Goal: Information Seeking & Learning: Learn about a topic

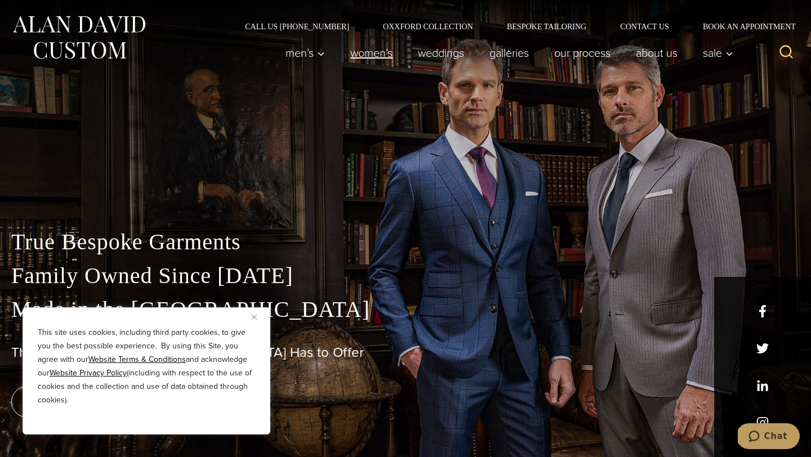
click at [377, 52] on link "Women’s" at bounding box center [372, 53] width 68 height 23
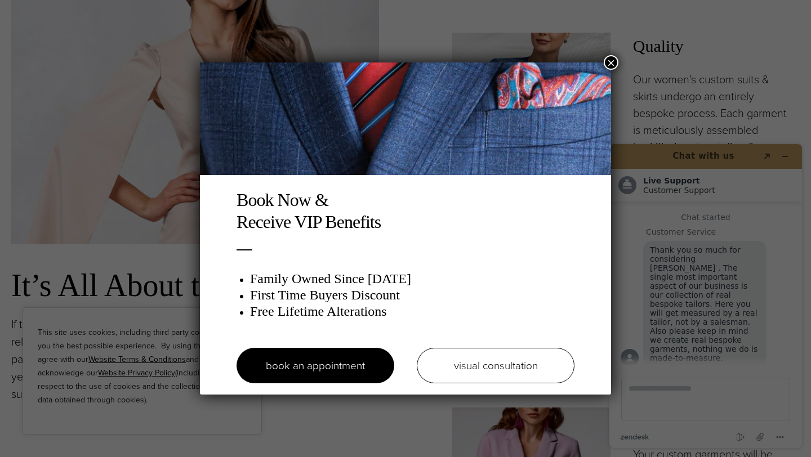
click at [612, 60] on button "×" at bounding box center [611, 62] width 15 height 15
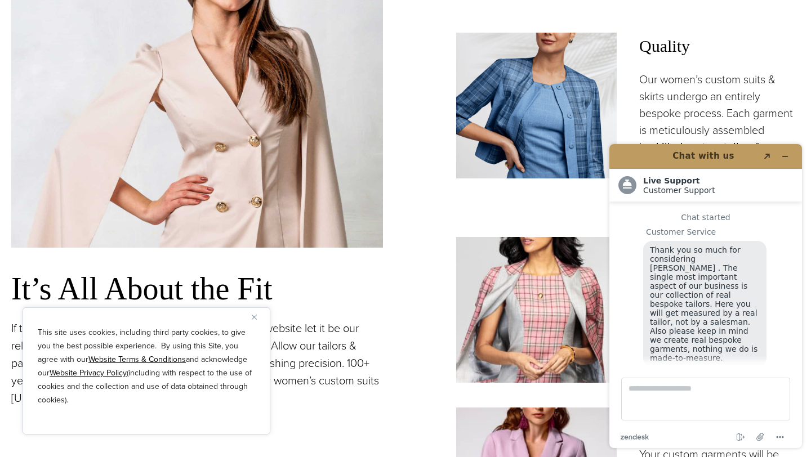
scroll to position [12, 0]
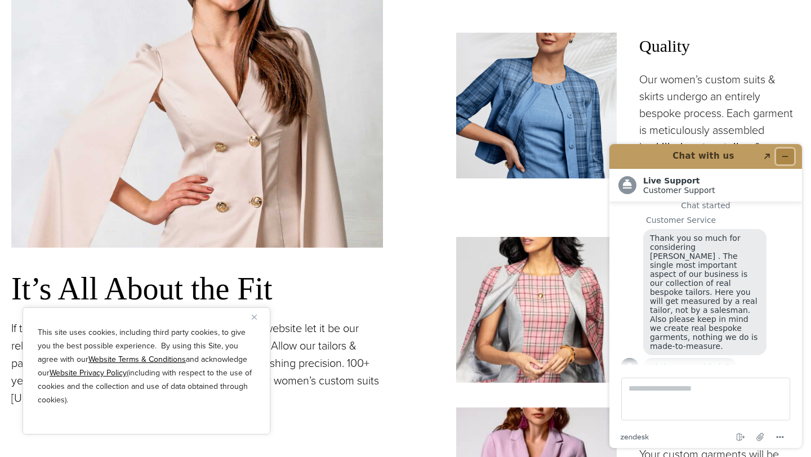
click at [782, 159] on icon "Minimize widget" at bounding box center [785, 157] width 8 height 8
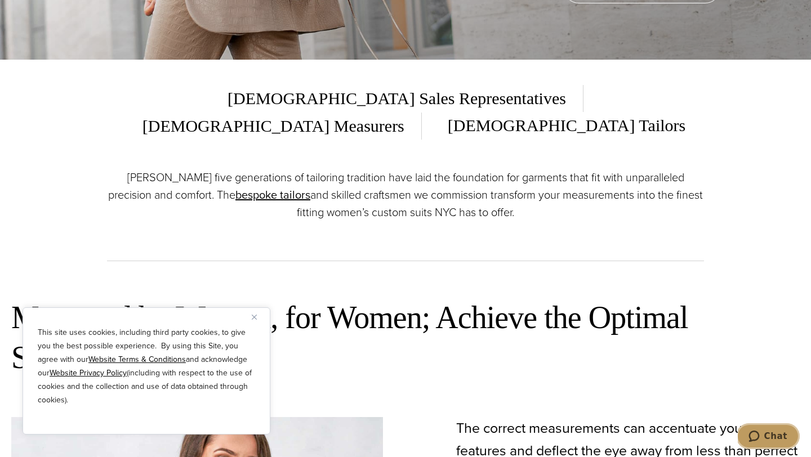
scroll to position [0, 0]
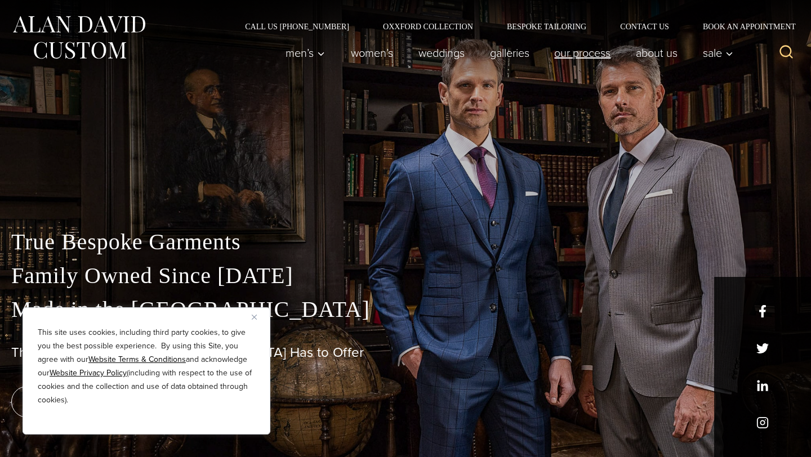
click at [592, 56] on link "Our Process" at bounding box center [583, 53] width 82 height 23
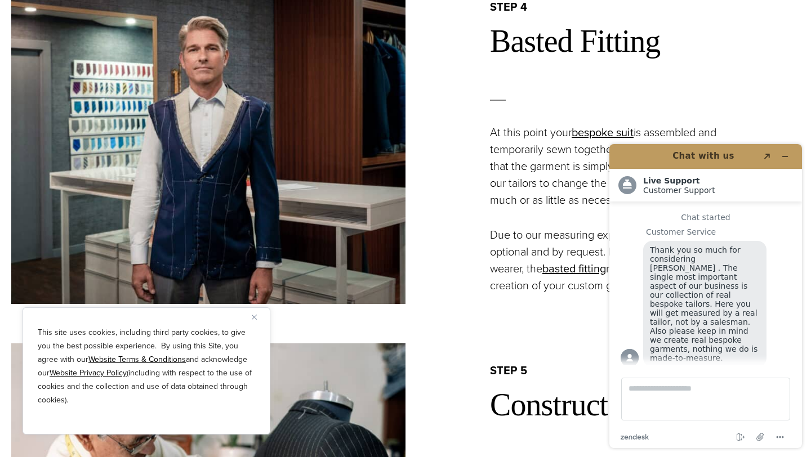
scroll to position [1832, 0]
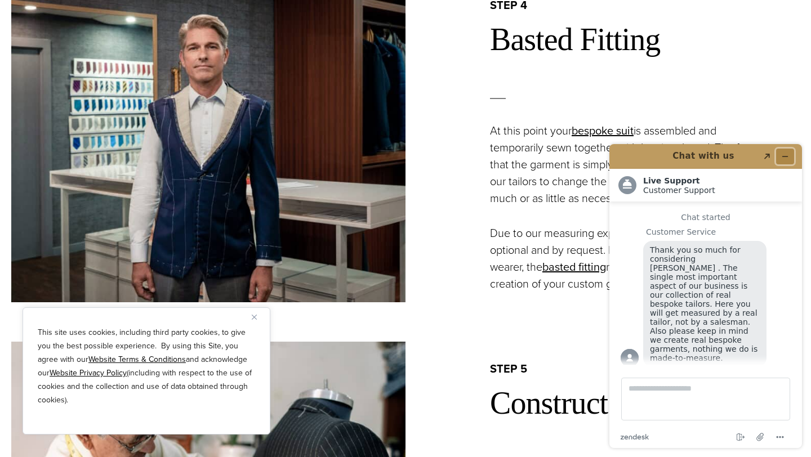
click at [788, 157] on icon "Minimize widget" at bounding box center [785, 157] width 8 height 8
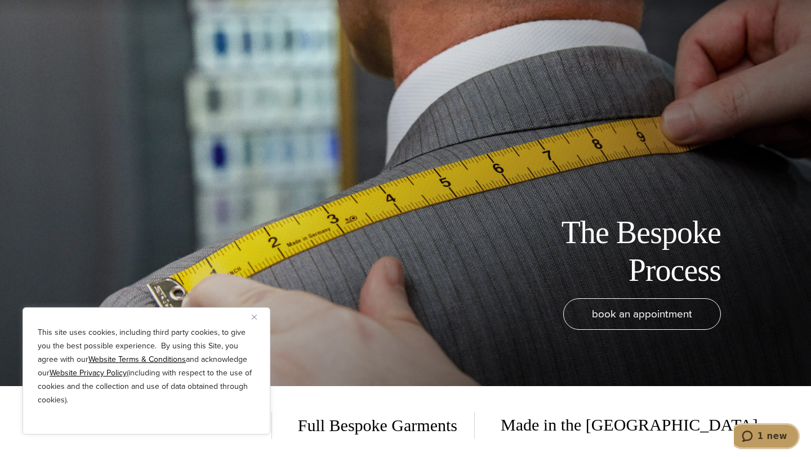
scroll to position [0, 0]
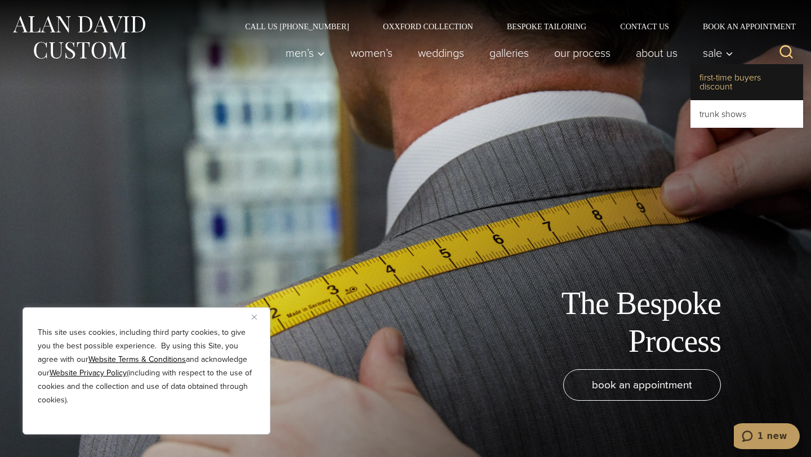
click at [716, 80] on link "First-Time Buyers Discount" at bounding box center [746, 82] width 113 height 36
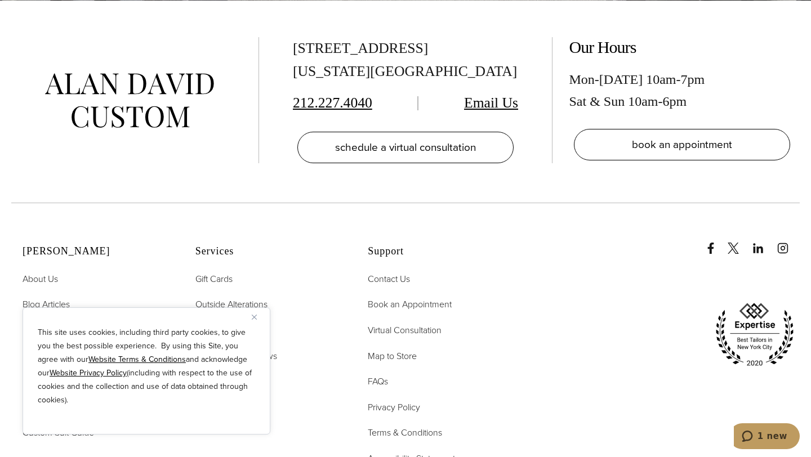
scroll to position [2505, 0]
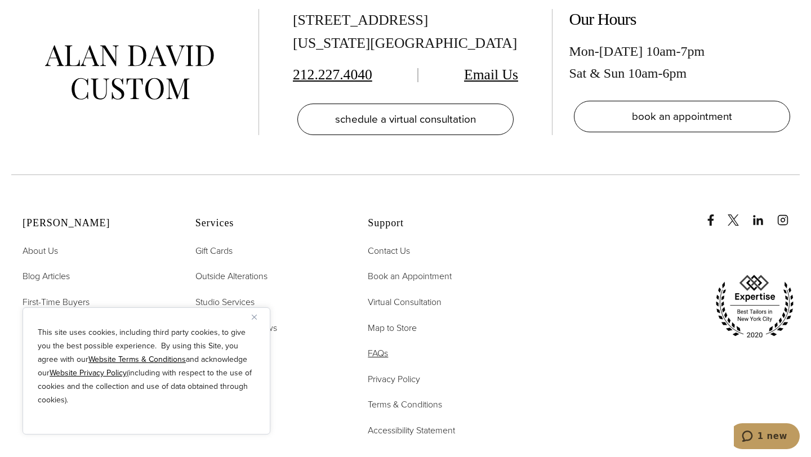
click at [381, 347] on span "FAQs" at bounding box center [378, 353] width 20 height 13
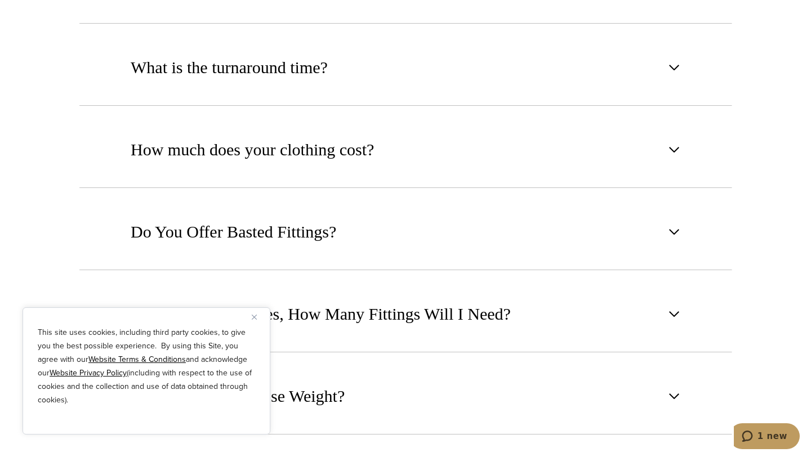
scroll to position [811, 0]
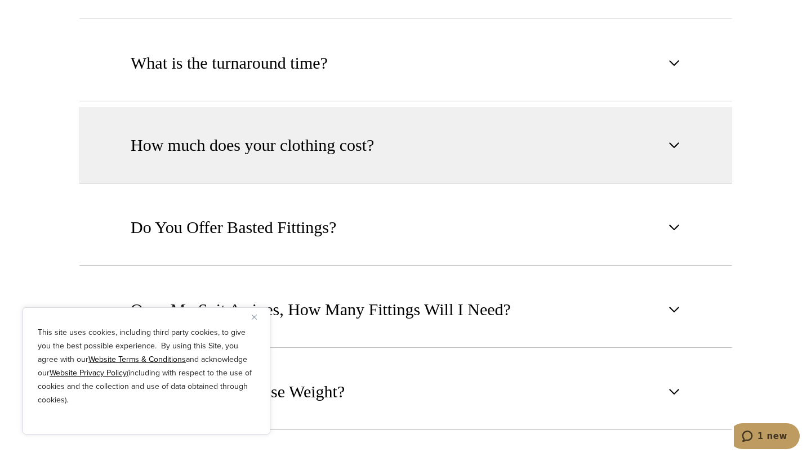
click at [424, 136] on button "How much does your clothing cost?" at bounding box center [405, 145] width 653 height 77
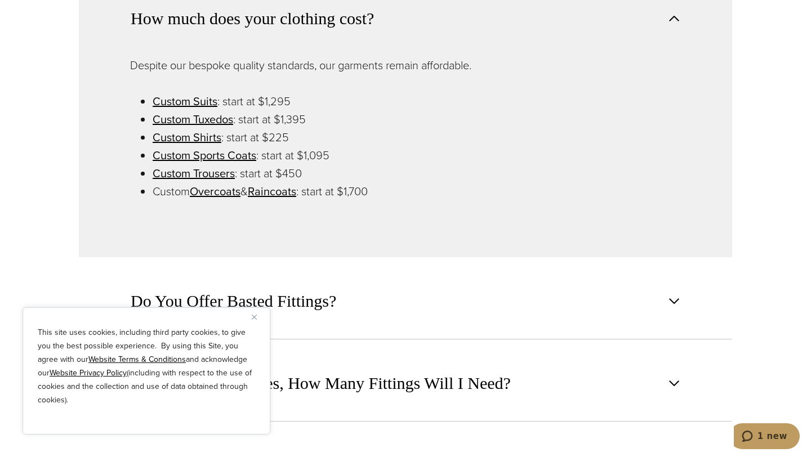
scroll to position [955, 0]
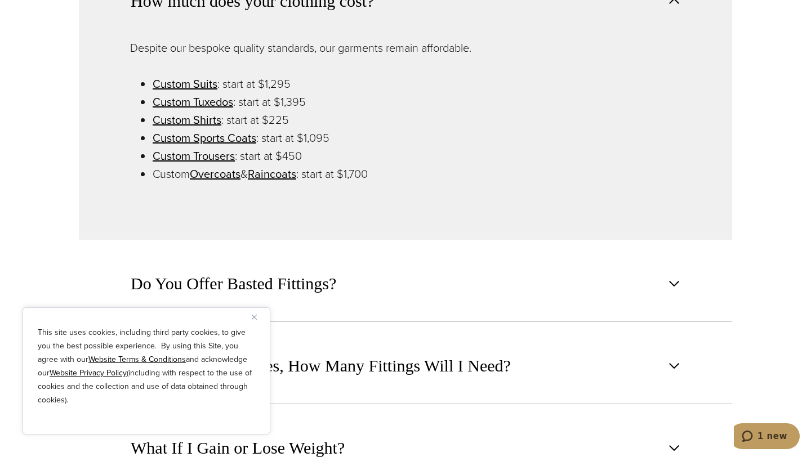
click at [253, 311] on div "This site uses cookies, including third party cookies, to give you the best pos…" at bounding box center [147, 371] width 248 height 127
click at [253, 319] on img "Close" at bounding box center [254, 317] width 5 height 5
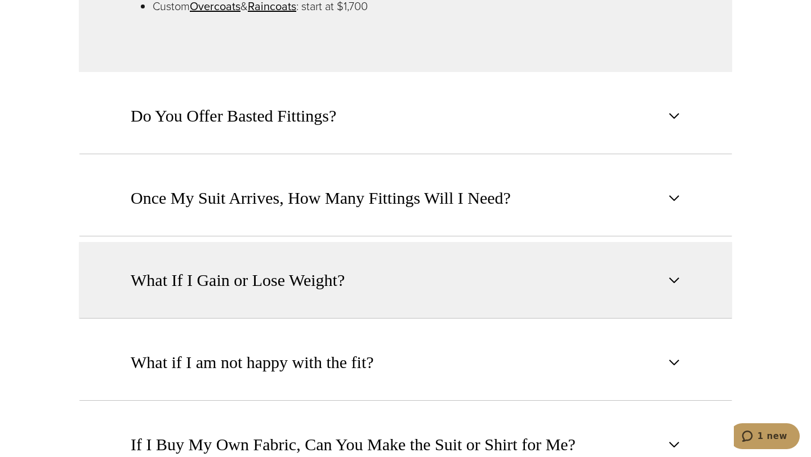
scroll to position [1153, 0]
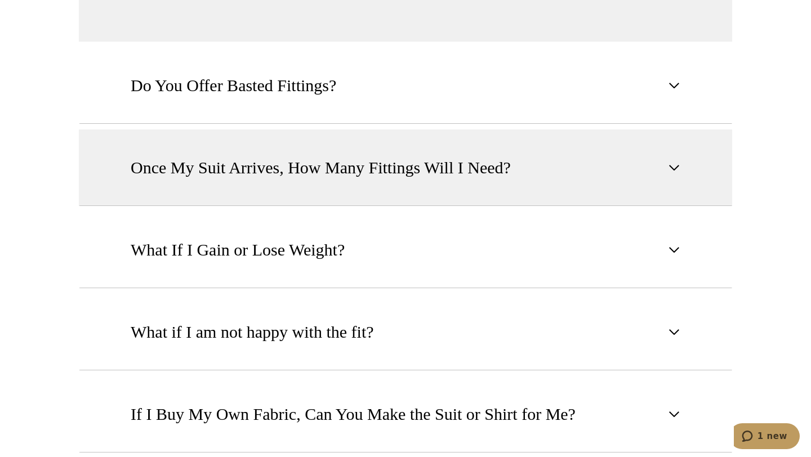
click at [304, 188] on button "Once My Suit Arrives, How Many Fittings Will I Need?" at bounding box center [405, 168] width 653 height 77
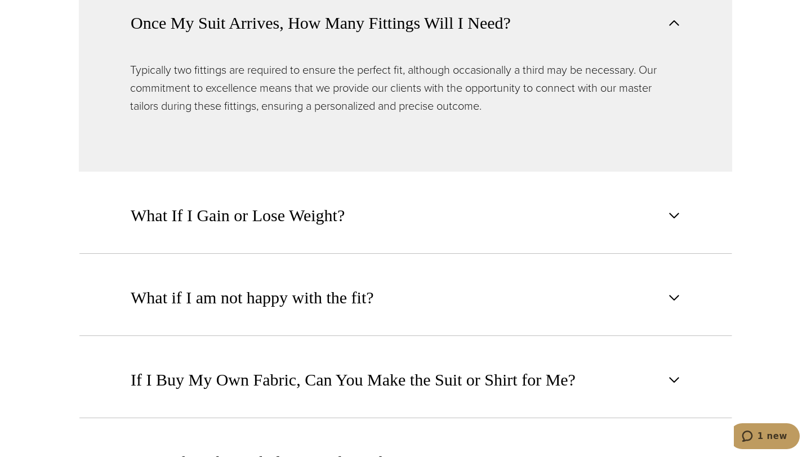
scroll to position [1094, 0]
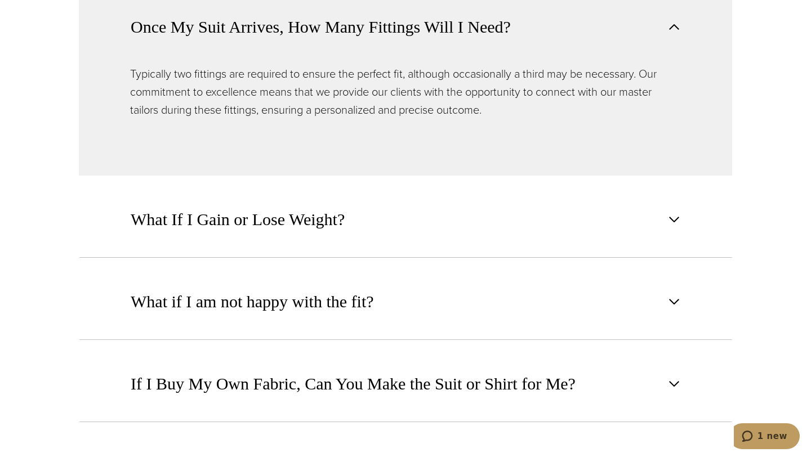
click at [538, 41] on button "Once My Suit Arrives, How Many Fittings Will I Need?" at bounding box center [405, 27] width 653 height 76
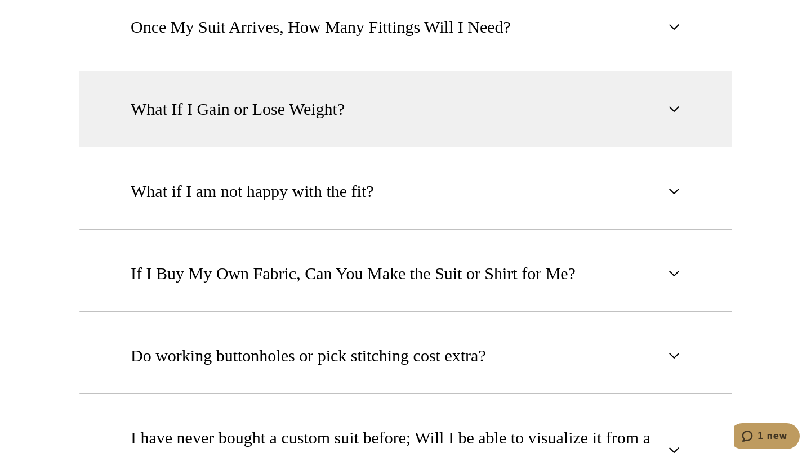
click at [432, 111] on button "What If I Gain or Lose Weight?" at bounding box center [405, 109] width 653 height 77
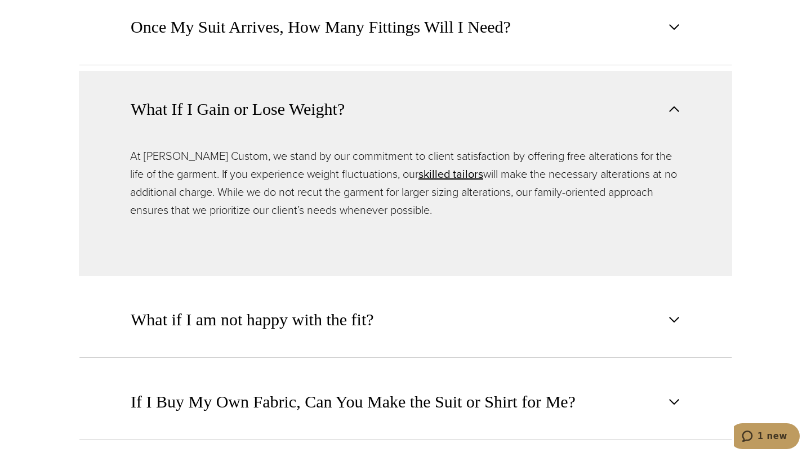
click at [432, 111] on button "What If I Gain or Lose Weight?" at bounding box center [405, 109] width 653 height 76
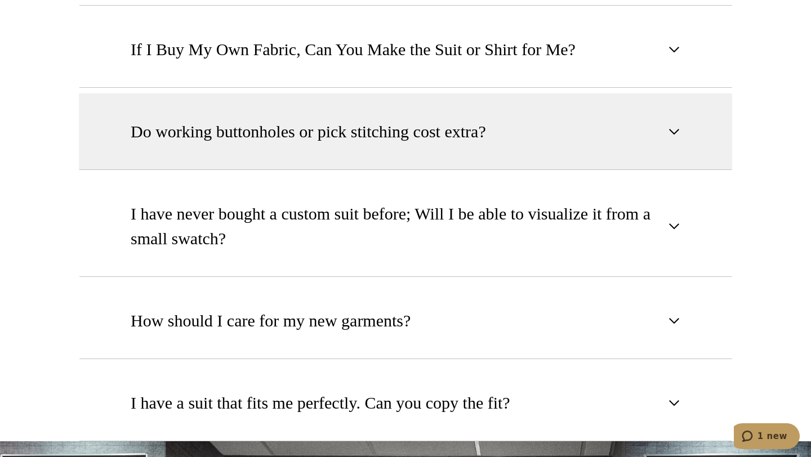
scroll to position [1334, 0]
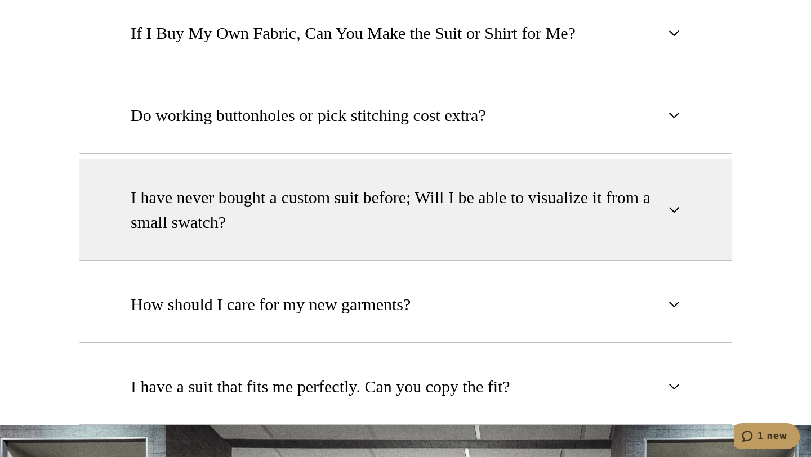
click at [407, 217] on span "I have never bought a custom suit before; Will I be able to visualize it from a…" at bounding box center [396, 210] width 531 height 50
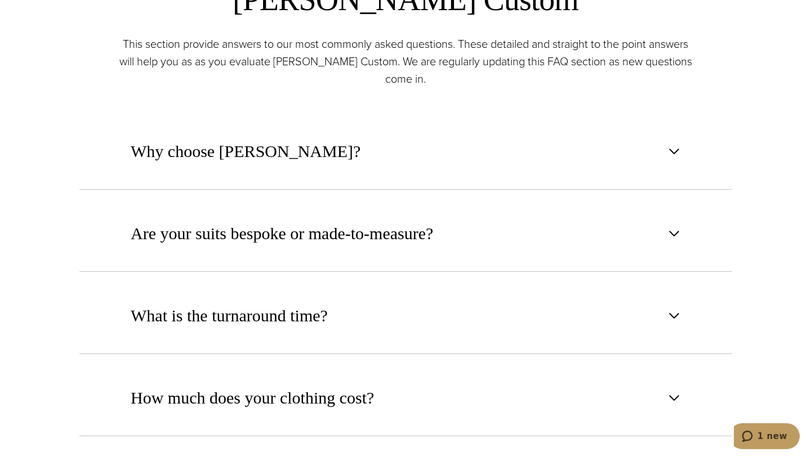
scroll to position [0, 0]
